Goal: Transaction & Acquisition: Purchase product/service

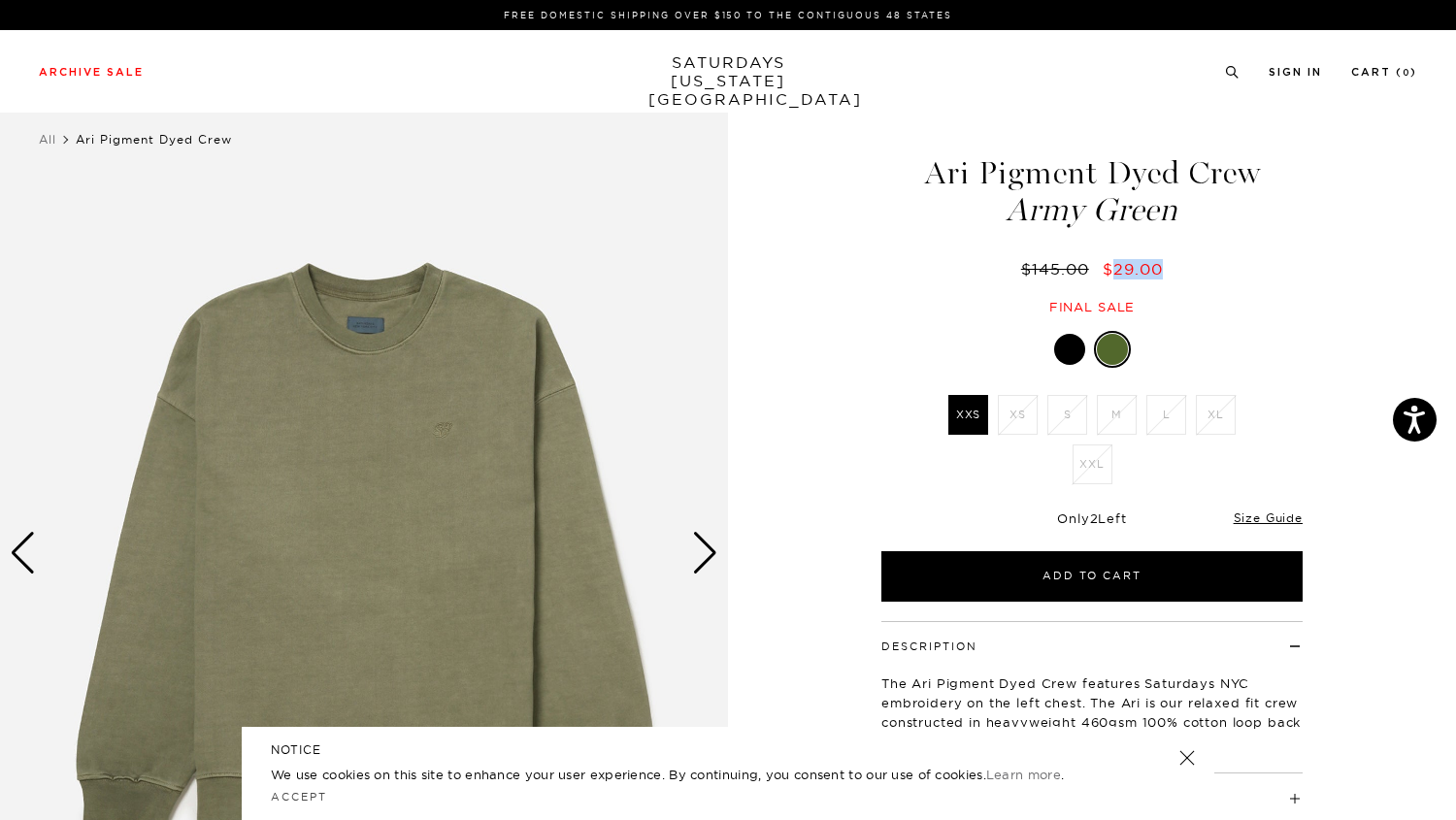
drag, startPoint x: 1161, startPoint y: 270, endPoint x: 1108, endPoint y: 270, distance: 53.0
click at [1108, 270] on span "$29.00" at bounding box center [1132, 269] width 60 height 20
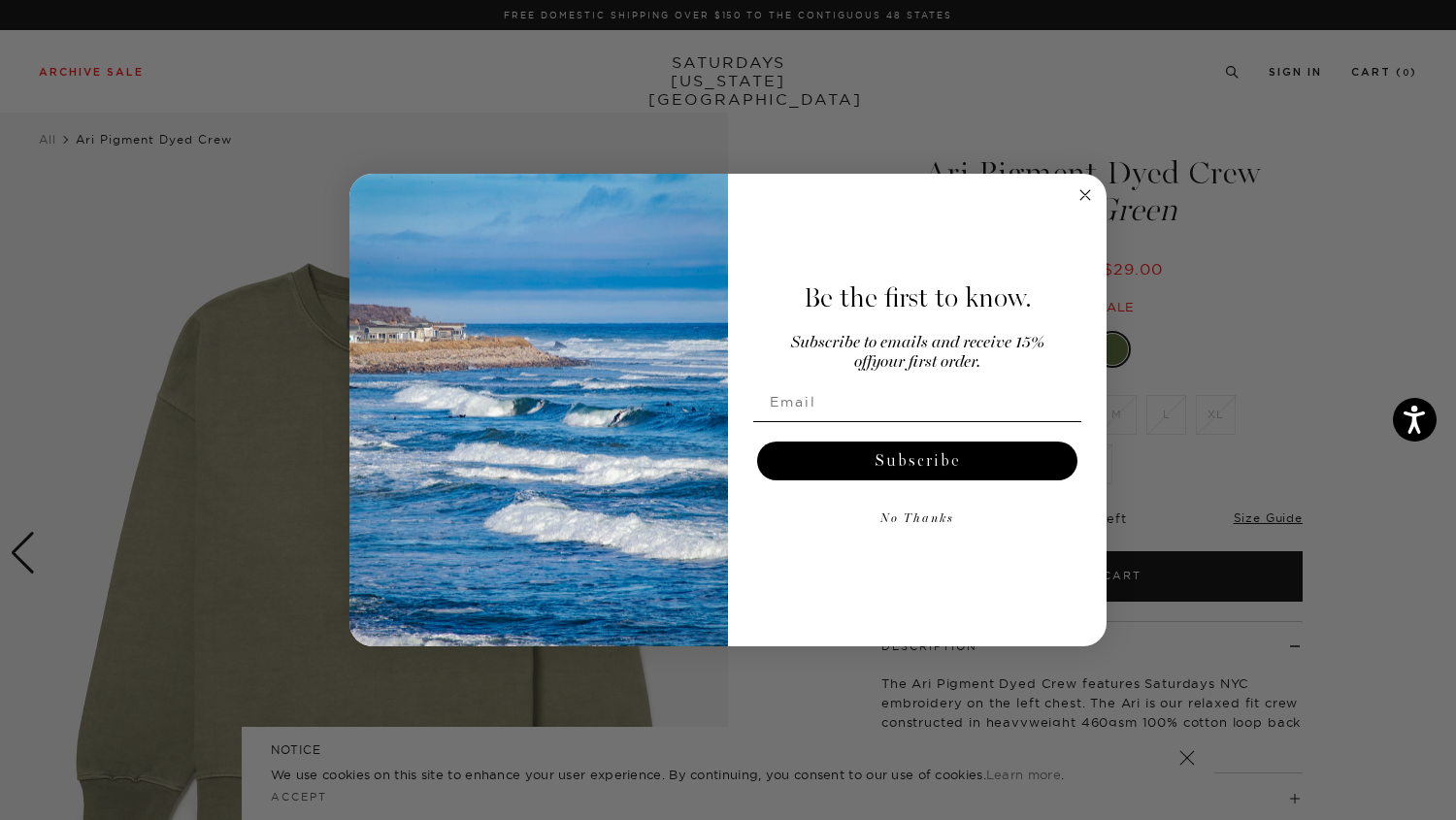
click at [1076, 188] on circle "Close dialog" at bounding box center [1085, 194] width 23 height 23
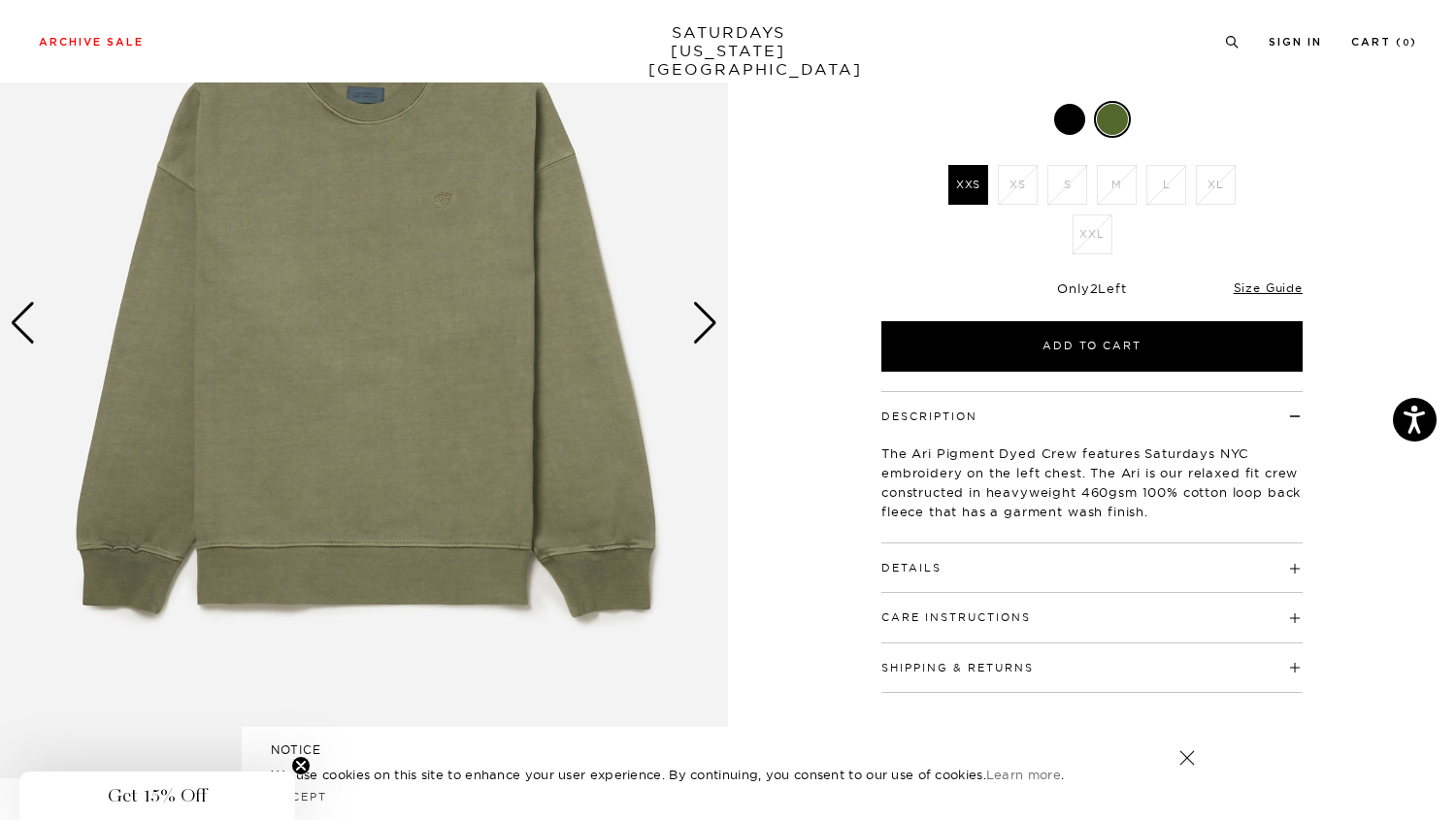
scroll to position [246, 0]
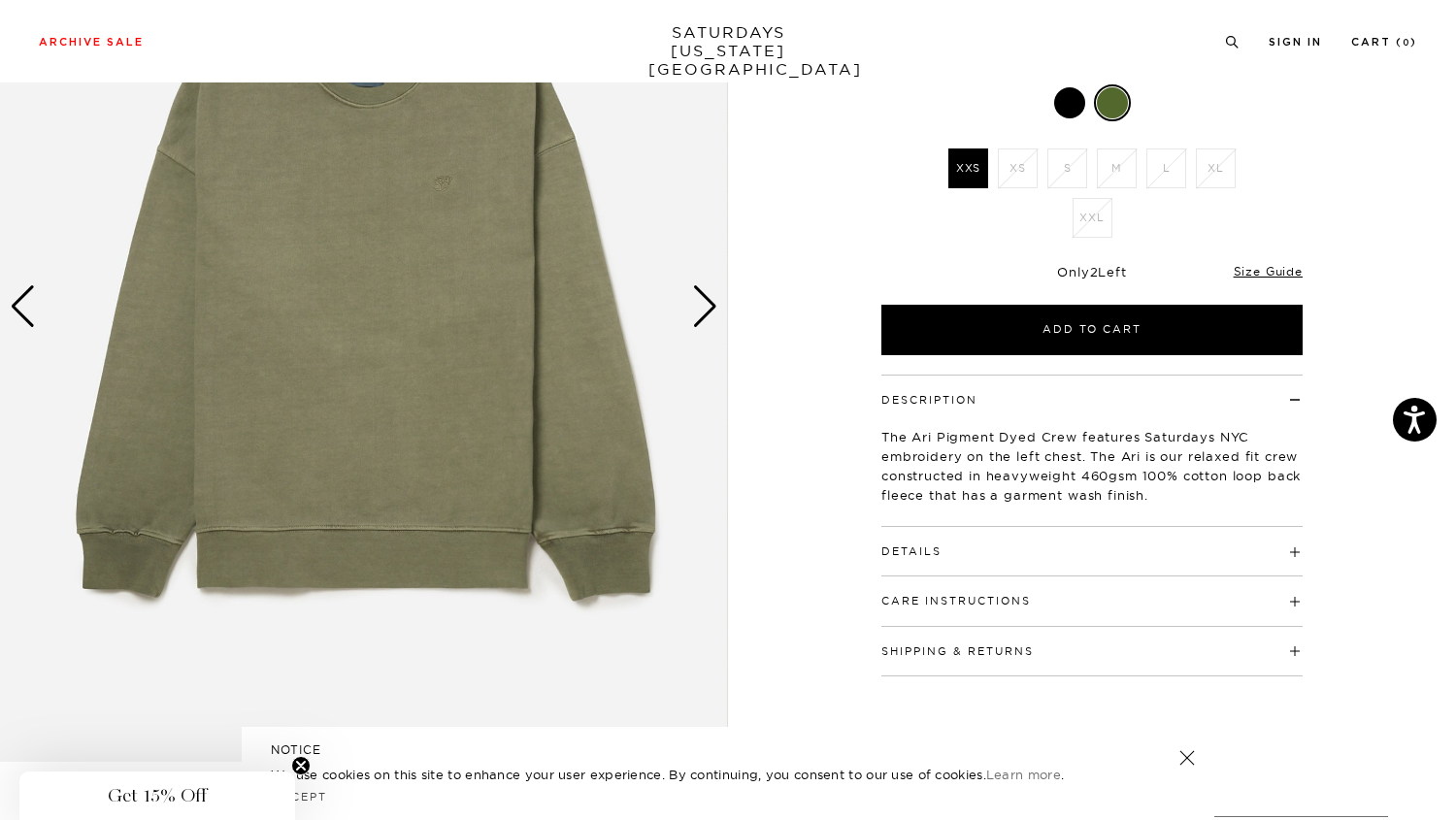
click at [686, 309] on img at bounding box center [363, 306] width 728 height 910
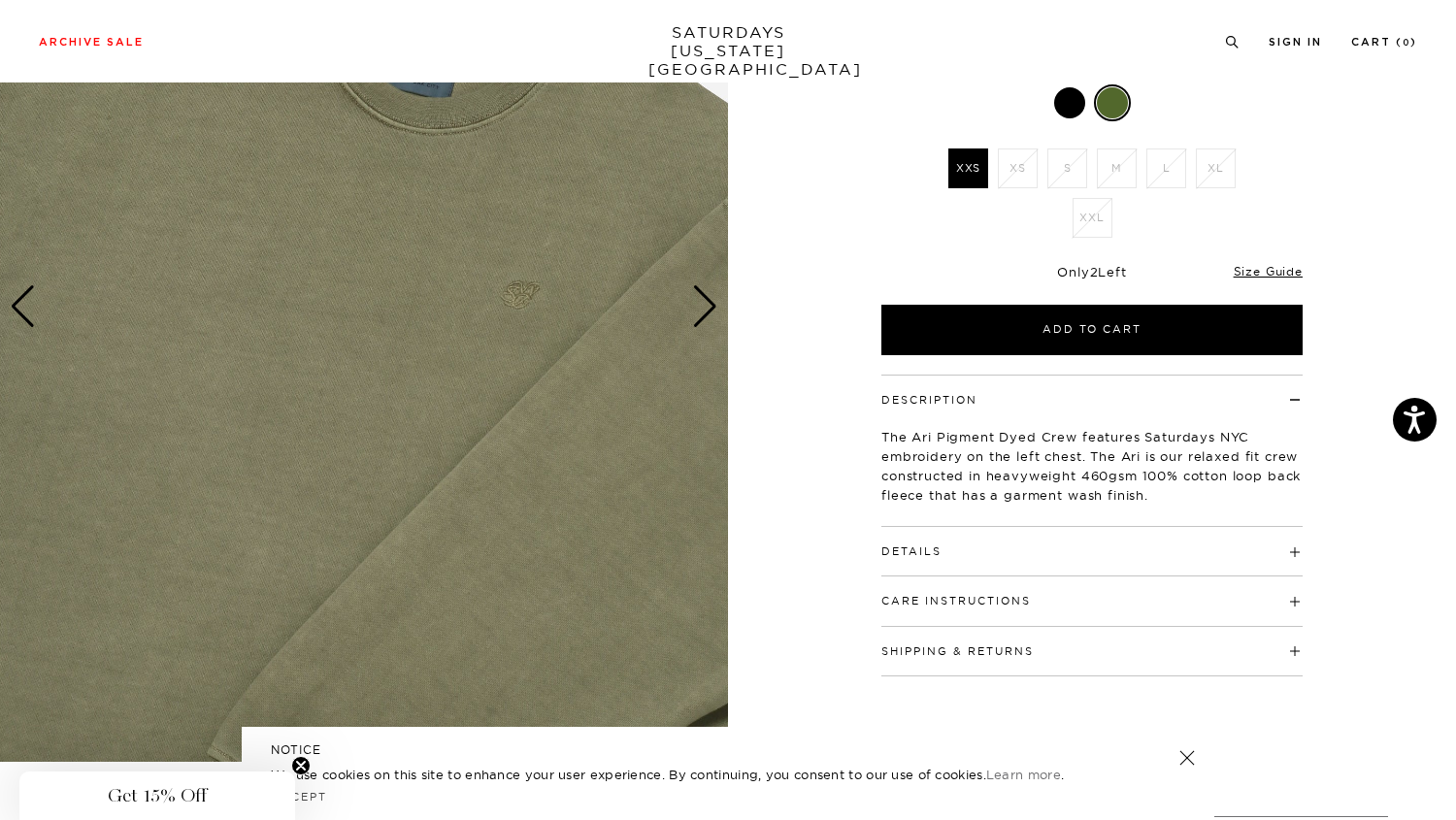
click at [692, 319] on div "Next slide" at bounding box center [705, 306] width 27 height 42
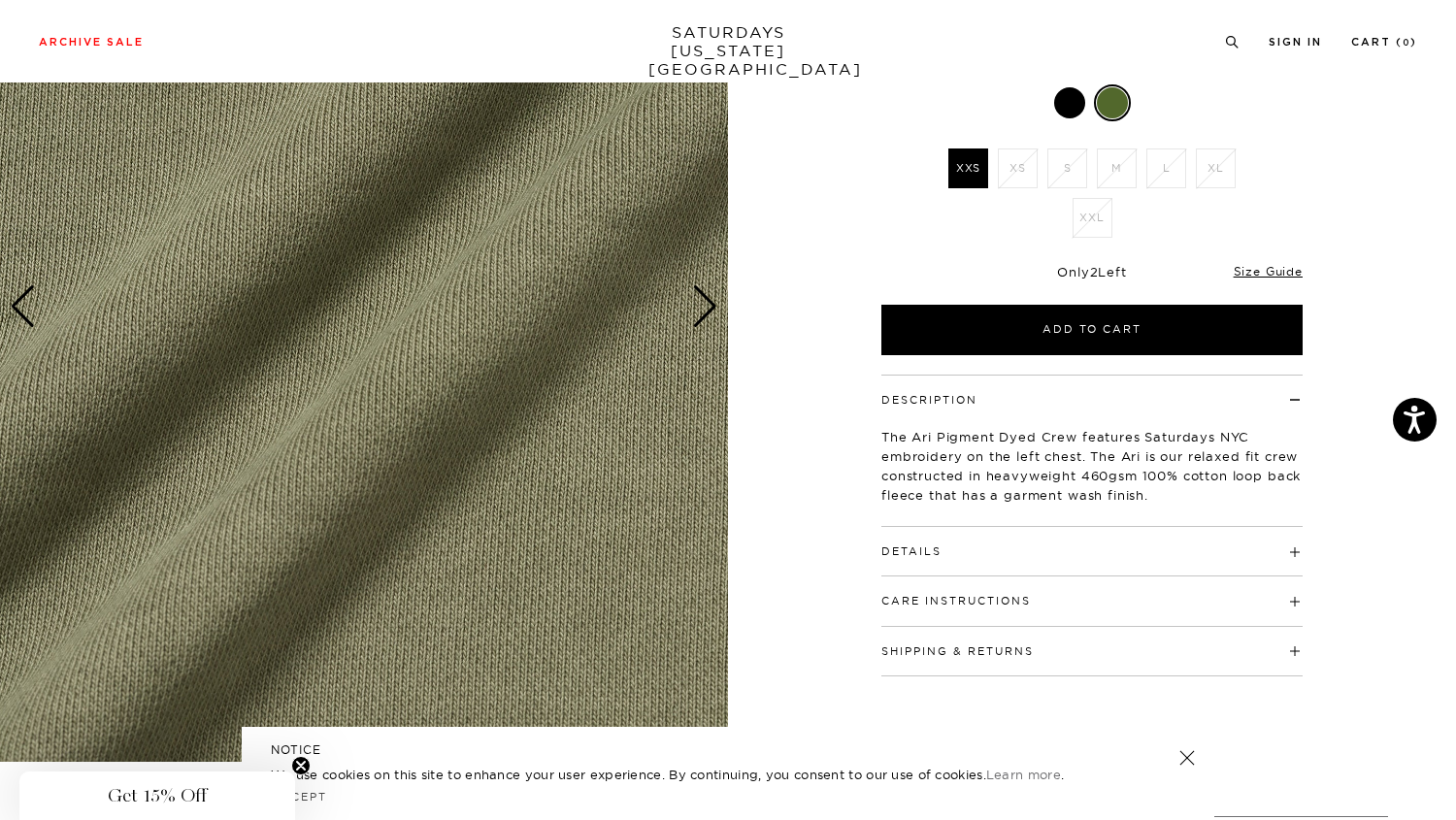
click at [701, 295] on div "Next slide" at bounding box center [705, 306] width 27 height 42
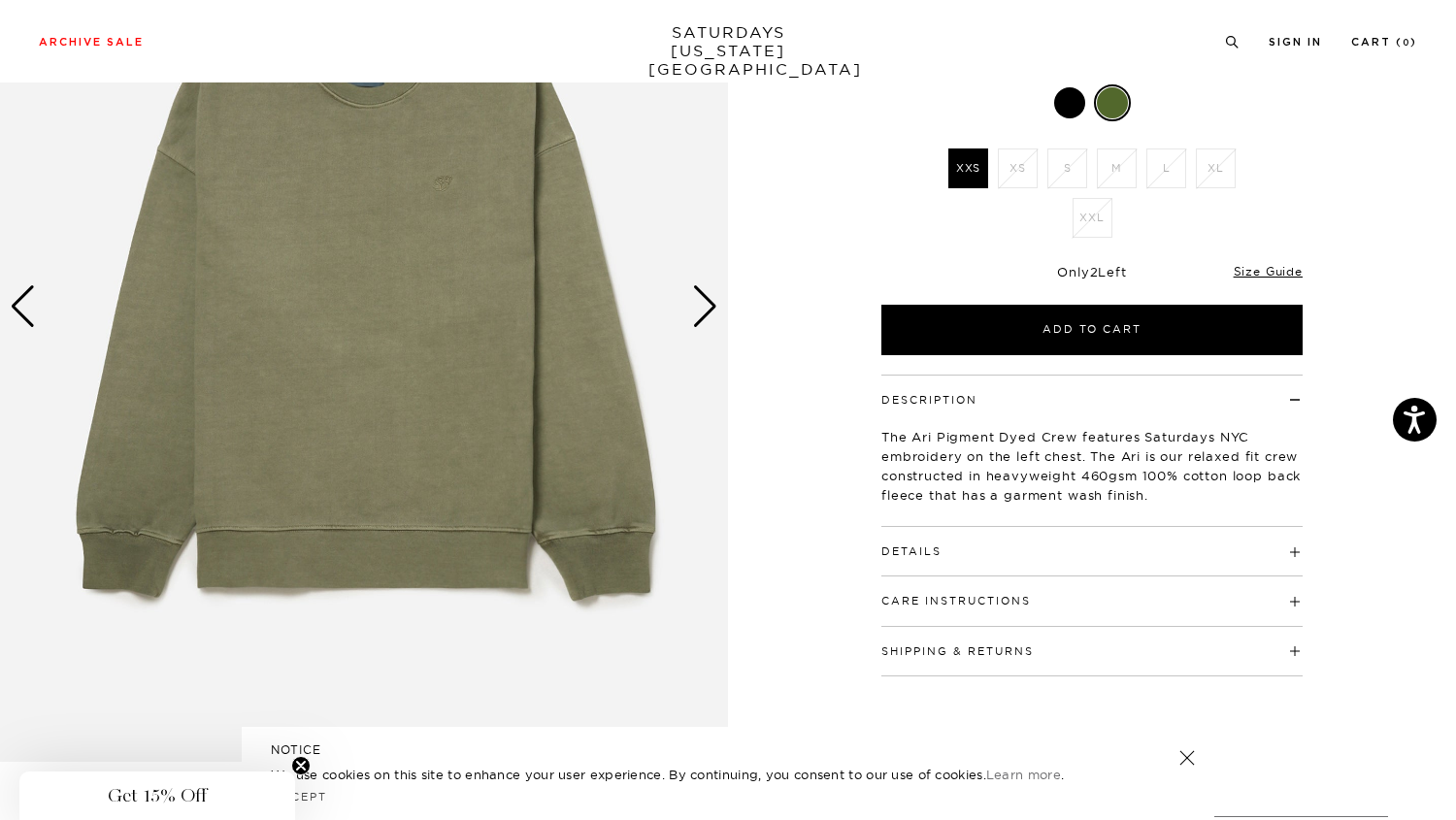
click at [701, 295] on div "Next slide" at bounding box center [705, 306] width 27 height 42
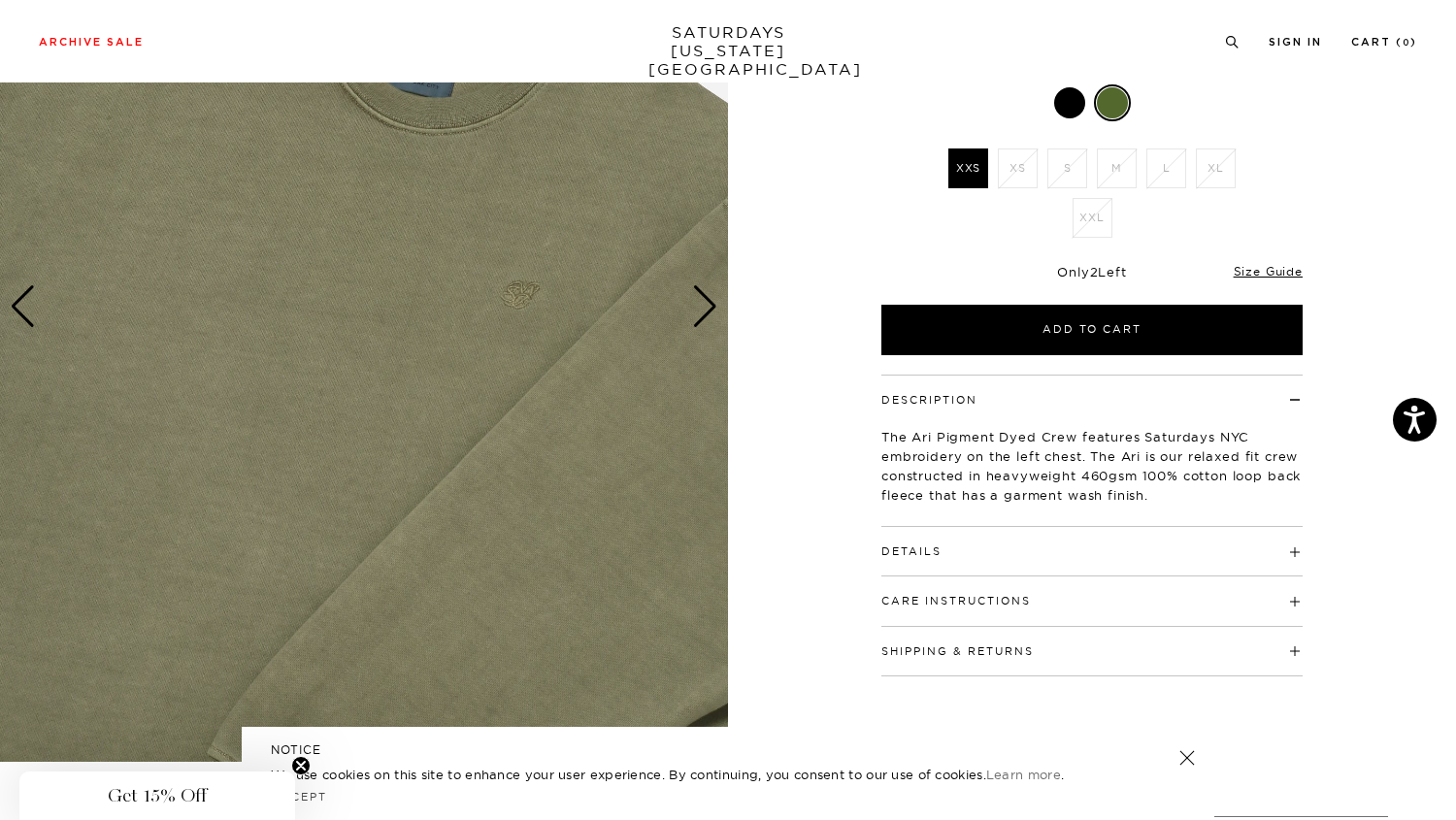
click at [1043, 594] on h4 "Care Instructions" at bounding box center [1092, 592] width 421 height 32
click at [1025, 558] on h4 "Details" at bounding box center [1092, 543] width 421 height 32
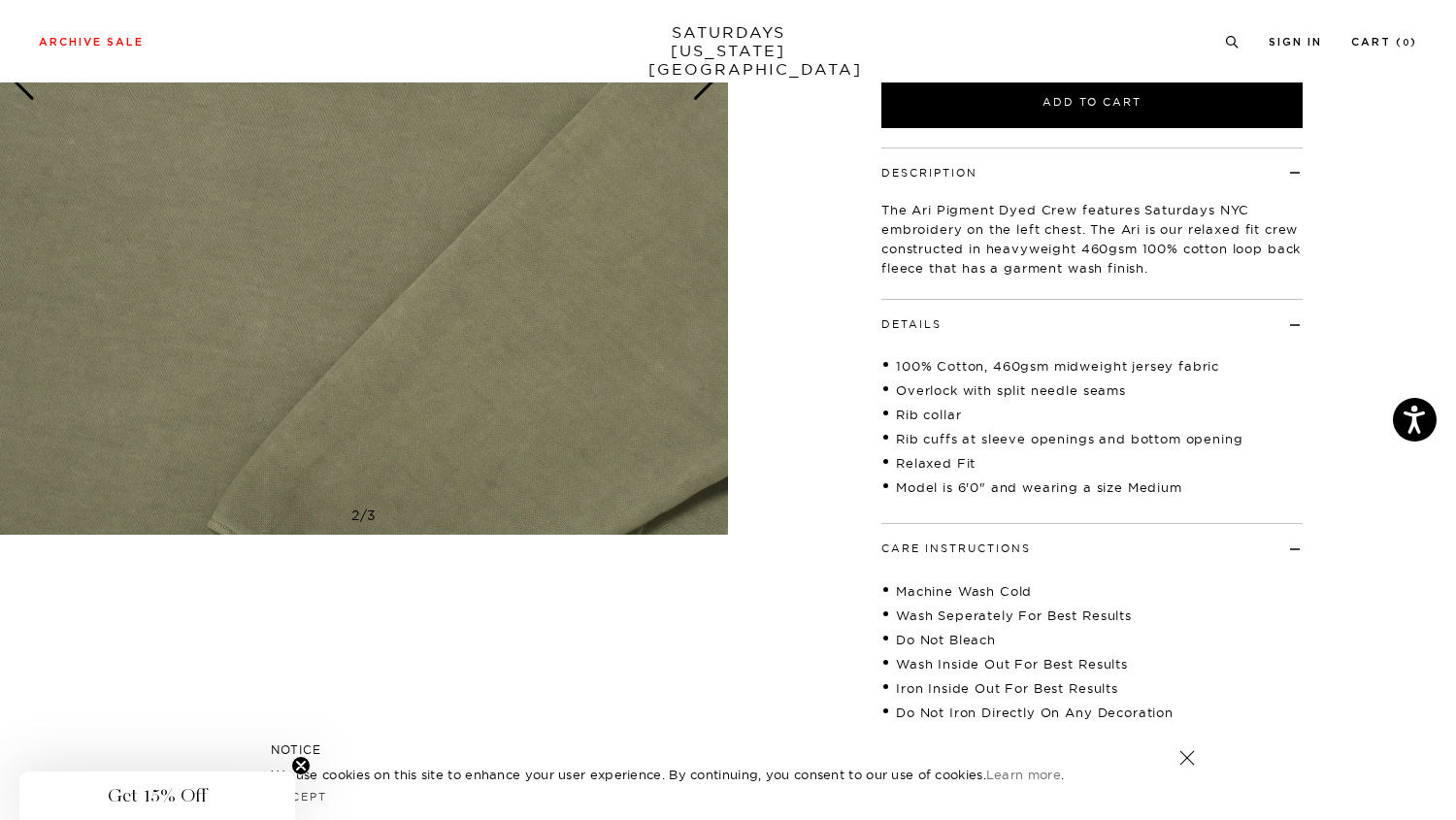
scroll to position [0, 0]
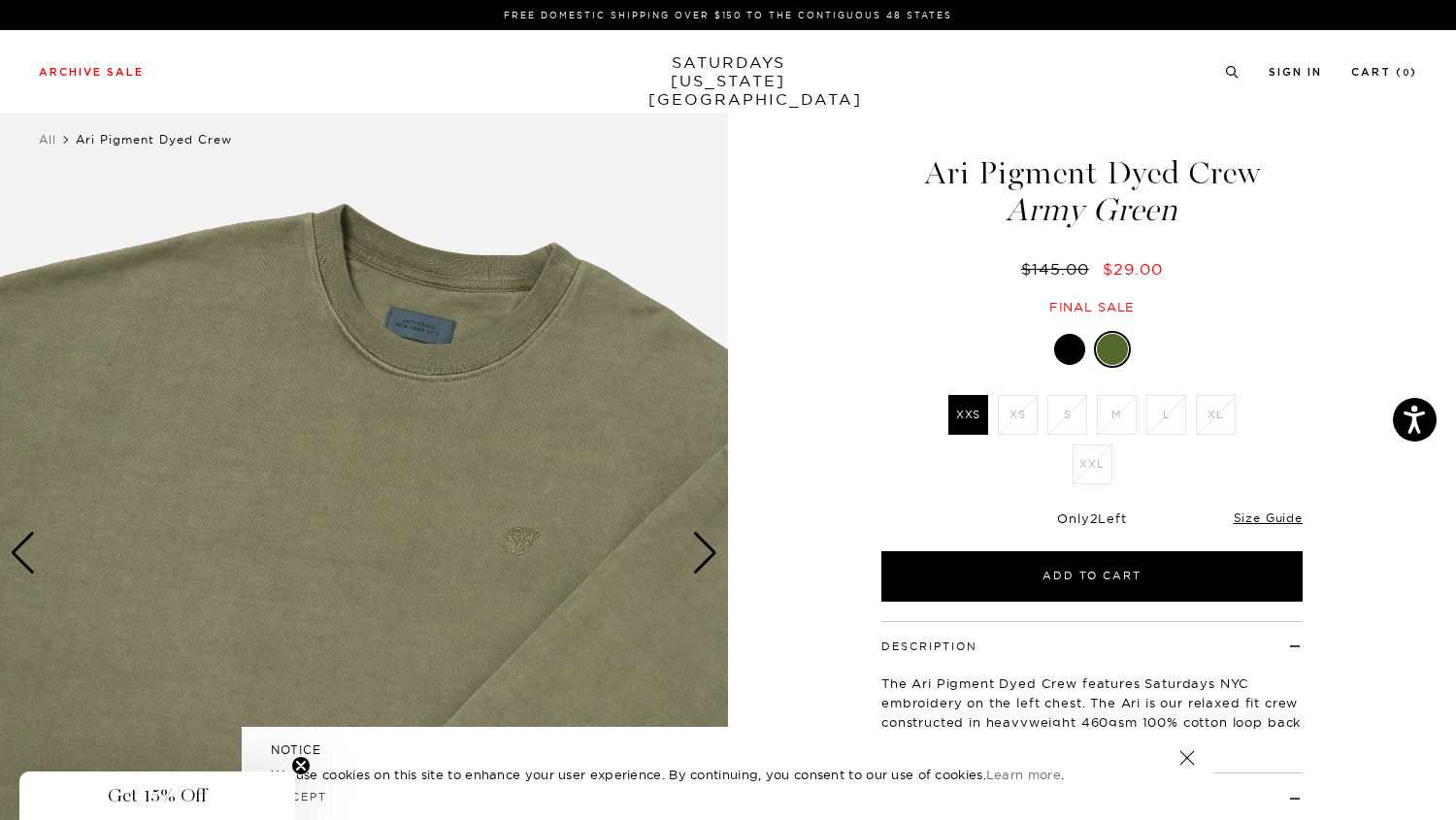
click at [99, 60] on div "Archive Sale Men's Tees Shirts Shorts Swim Knitwear Pants Sweats Women's" at bounding box center [728, 72] width 1456 height 82
